Goal: Information Seeking & Learning: Find contact information

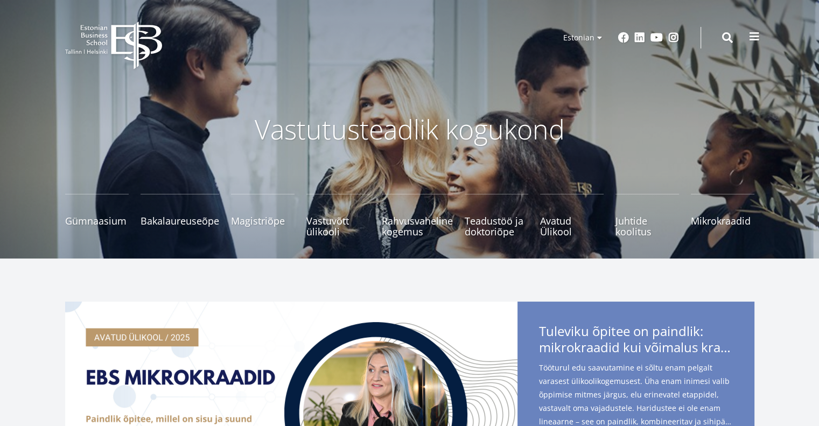
click at [745, 37] on button at bounding box center [754, 37] width 22 height 22
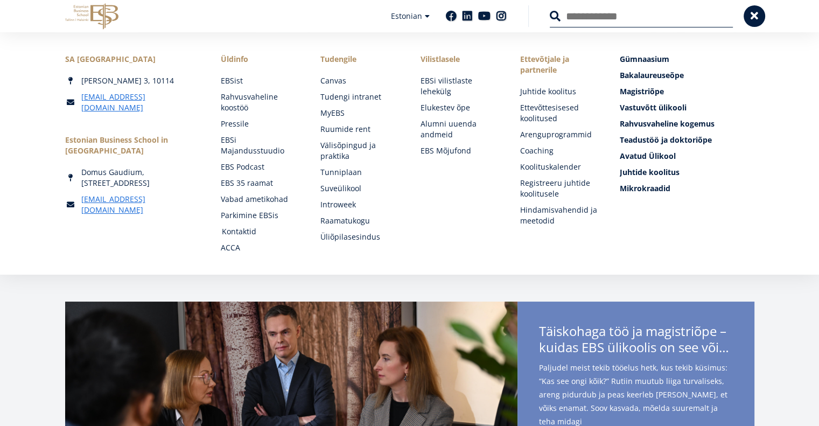
click at [239, 226] on link "Kontaktid" at bounding box center [261, 231] width 78 height 11
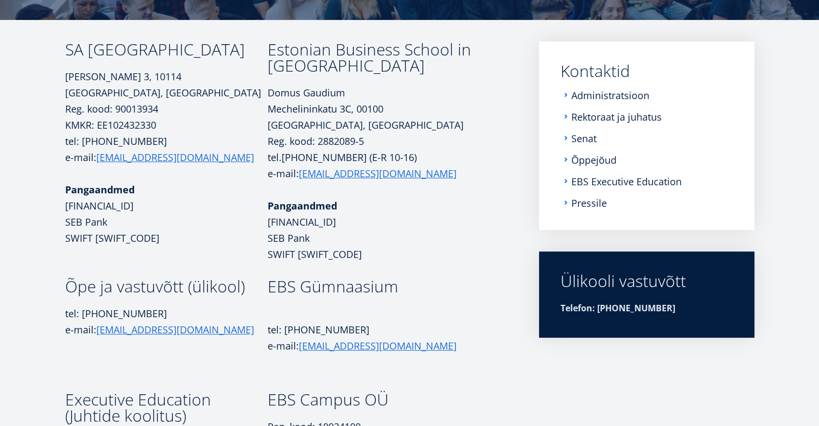
scroll to position [158, 0]
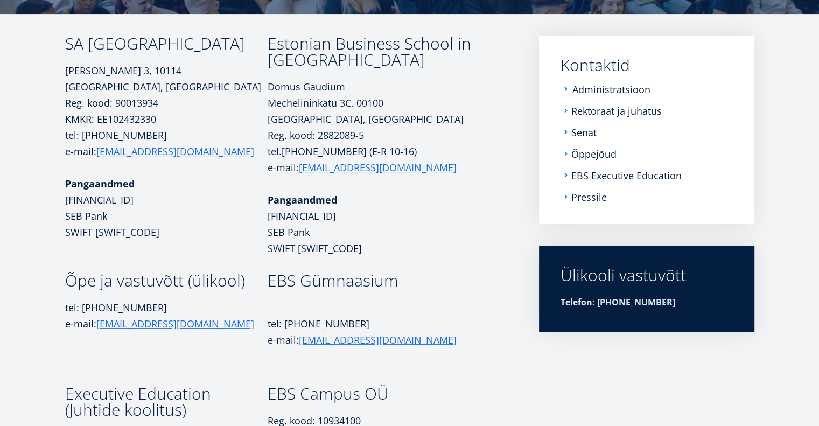
click at [590, 89] on link "Administratsioon" at bounding box center [611, 89] width 78 height 11
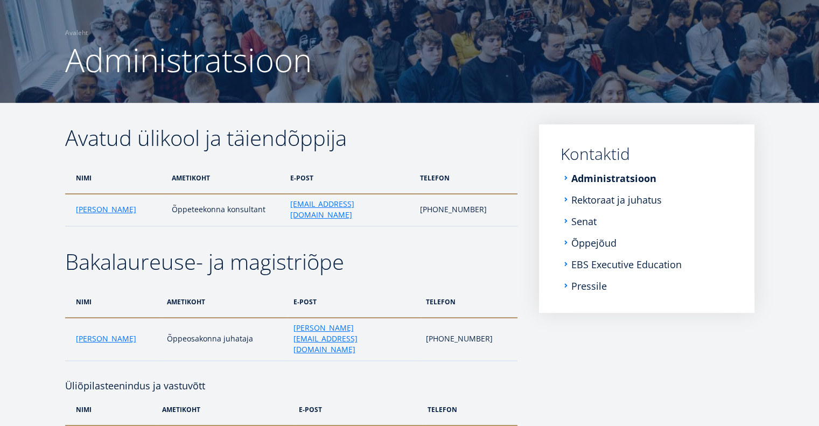
scroll to position [70, 0]
